Goal: Find specific page/section: Find specific page/section

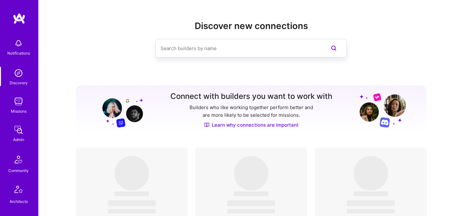
click at [21, 103] on img at bounding box center [18, 101] width 13 height 13
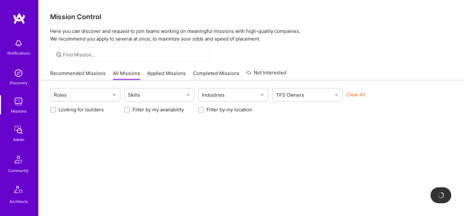
click at [359, 92] on button "Clear All" at bounding box center [355, 94] width 19 height 7
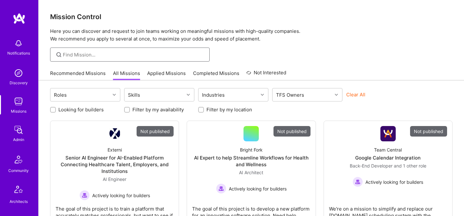
click at [151, 56] on input at bounding box center [134, 54] width 142 height 7
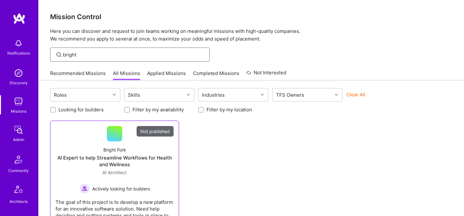
type input "bright"
click at [139, 159] on div "AI Expert to help Streamline Workflows for Health and Wellness" at bounding box center [115, 160] width 118 height 13
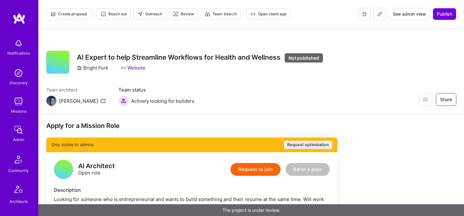
click at [380, 14] on icon at bounding box center [380, 14] width 4 height 4
